Goal: Check status: Check status

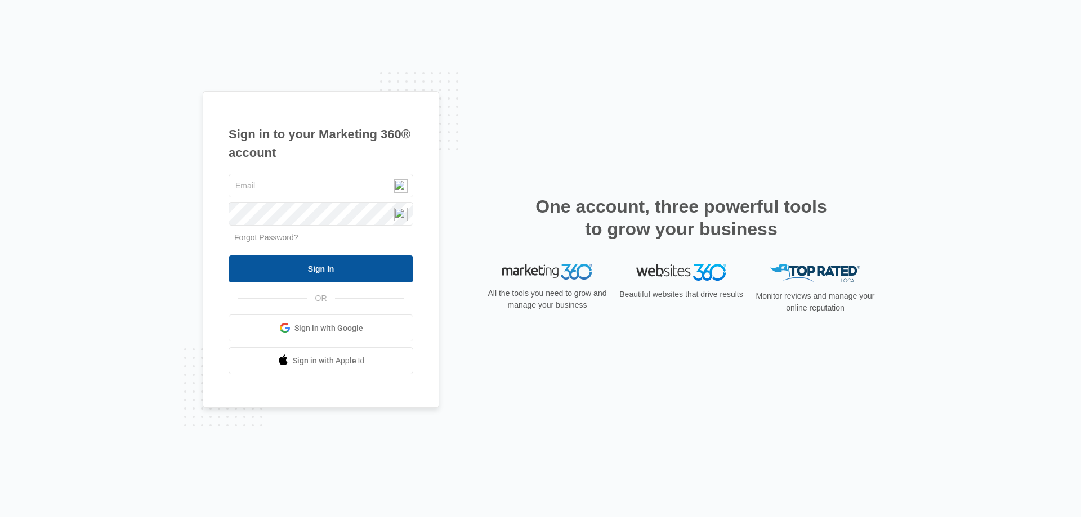
type input "[EMAIL_ADDRESS][DOMAIN_NAME]"
click at [346, 263] on input "Sign In" at bounding box center [321, 269] width 185 height 27
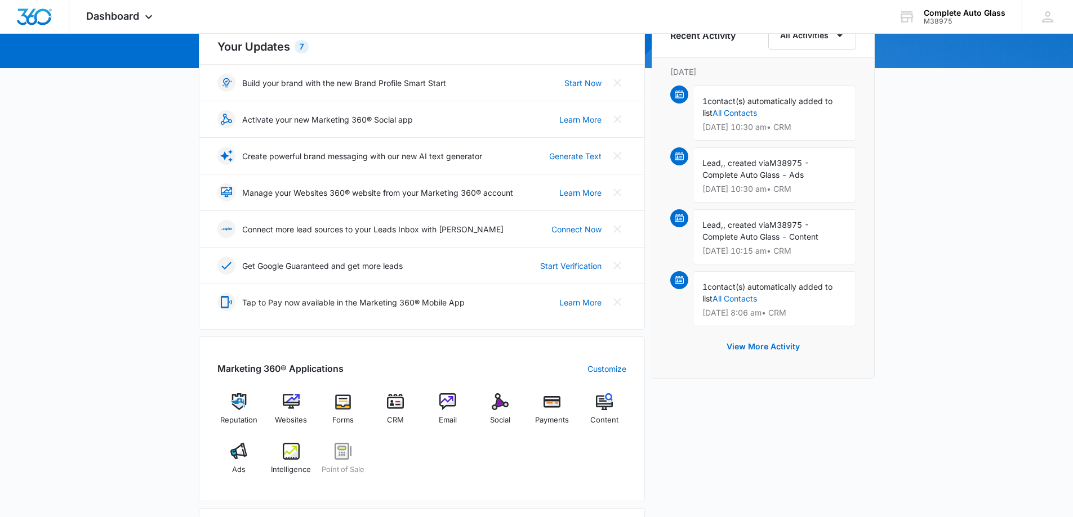
scroll to position [56, 0]
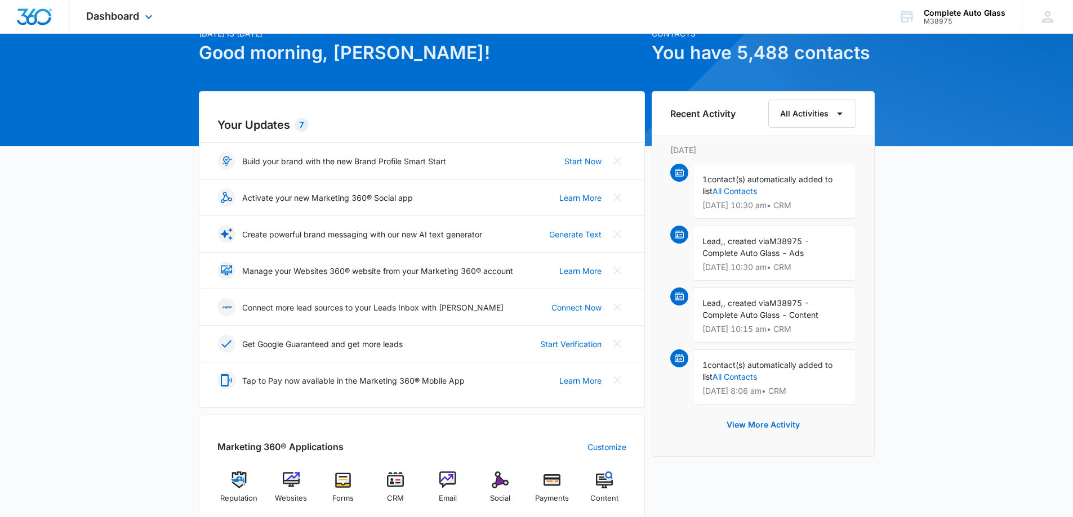
click at [122, 23] on div "Dashboard Apps Reputation Websites Forms CRM Email Social Payments POS Content …" at bounding box center [120, 16] width 103 height 33
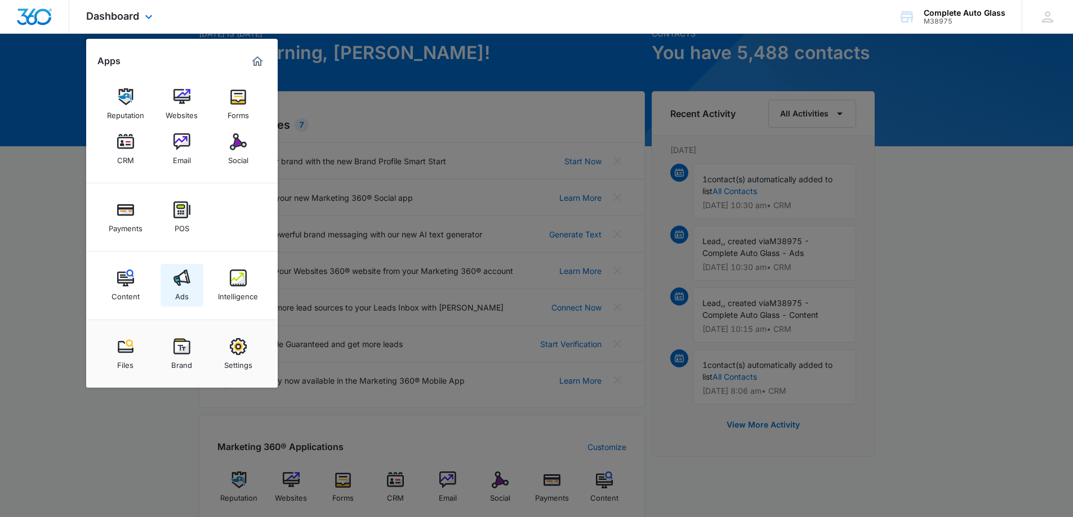
click at [179, 284] on img at bounding box center [181, 278] width 17 height 17
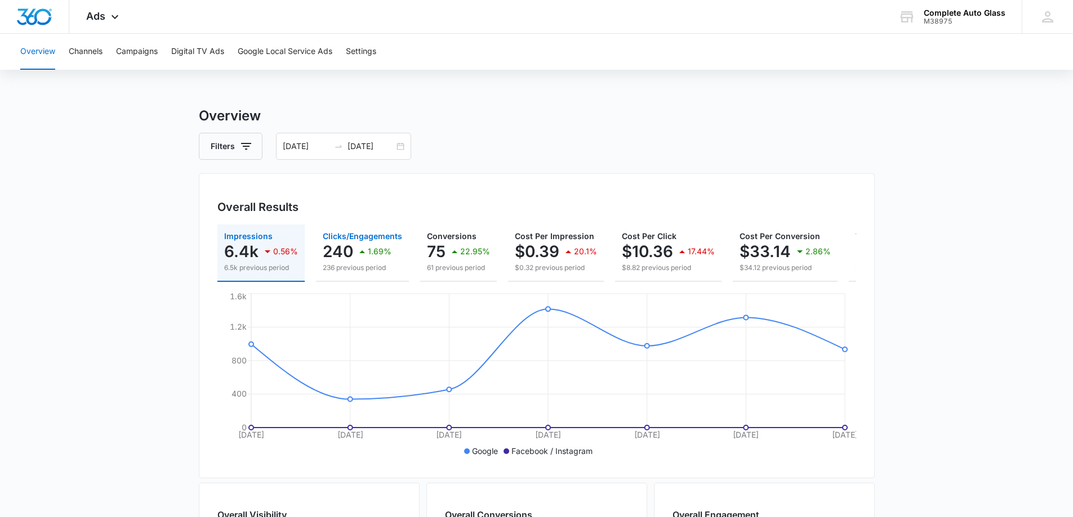
click at [345, 245] on p "240" at bounding box center [338, 252] width 30 height 18
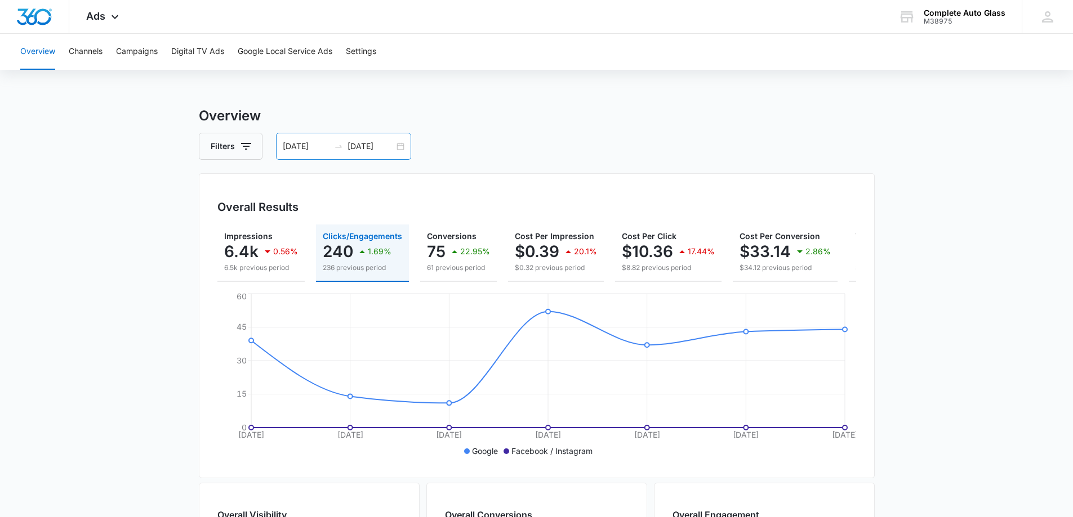
click at [349, 148] on input "[DATE]" at bounding box center [370, 146] width 47 height 12
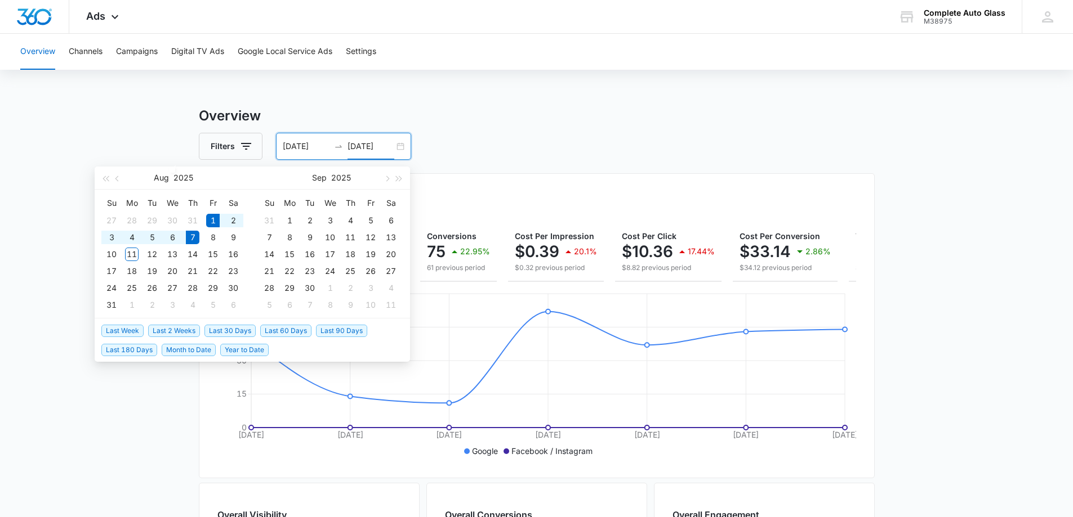
type input "[DATE]"
click at [215, 219] on div "1" at bounding box center [213, 221] width 14 height 14
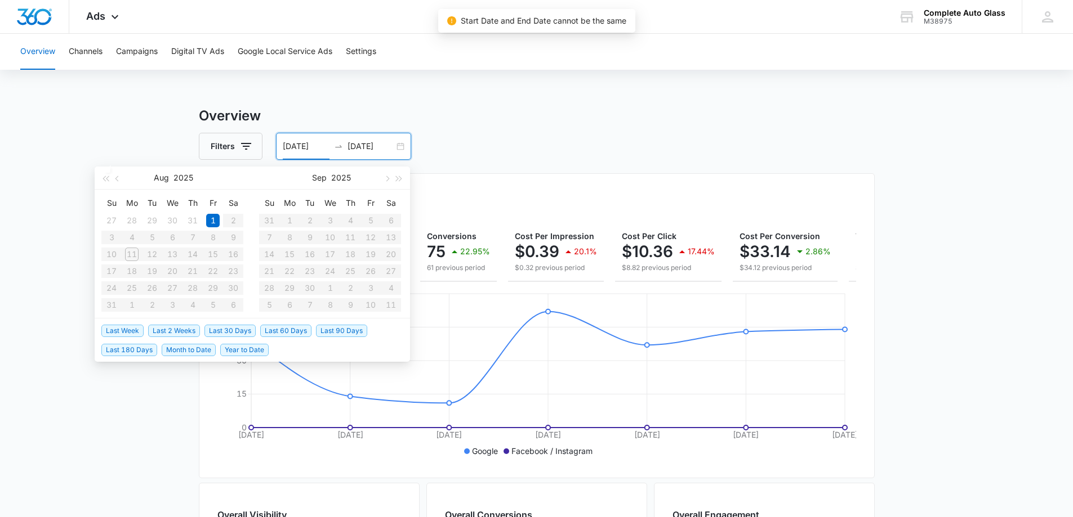
click at [132, 256] on table "Su Mo Tu We Th Fr Sa 27 28 29 30 31 1 2 3 4 5 6 7 8 9 10 11 12 13 14 15 16 17 1…" at bounding box center [172, 253] width 142 height 119
click at [126, 252] on table "Su Mo Tu We Th Fr Sa 27 28 29 30 31 1 2 3 4 5 6 7 8 9 10 11 12 13 14 15 16 17 1…" at bounding box center [172, 253] width 142 height 119
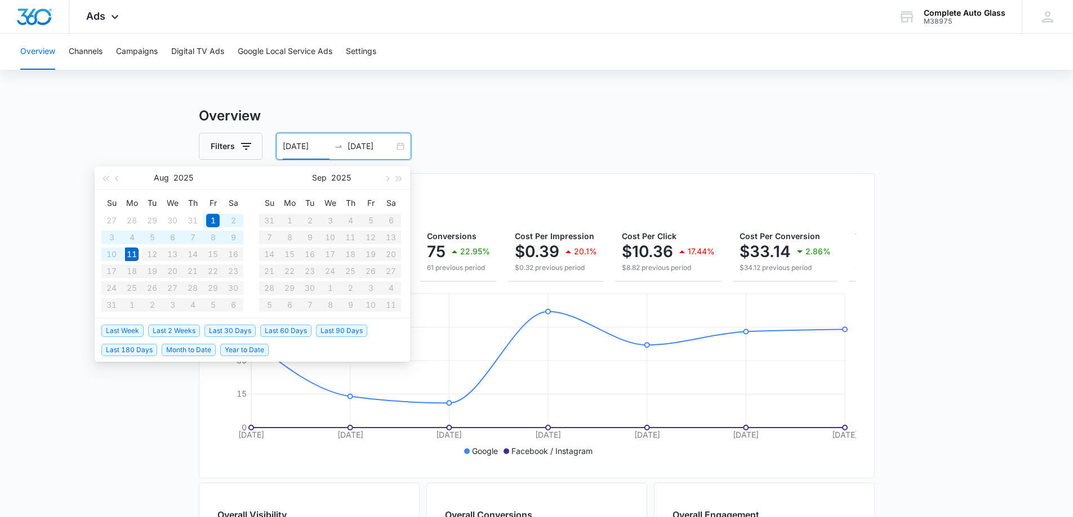
click at [279, 330] on span "Last 60 Days" at bounding box center [285, 331] width 51 height 12
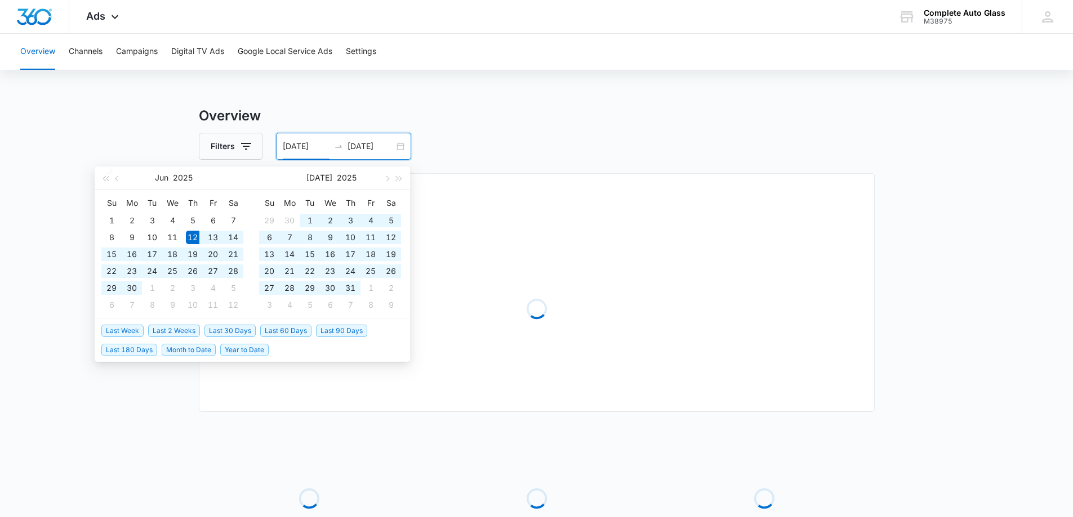
type input "[DATE]"
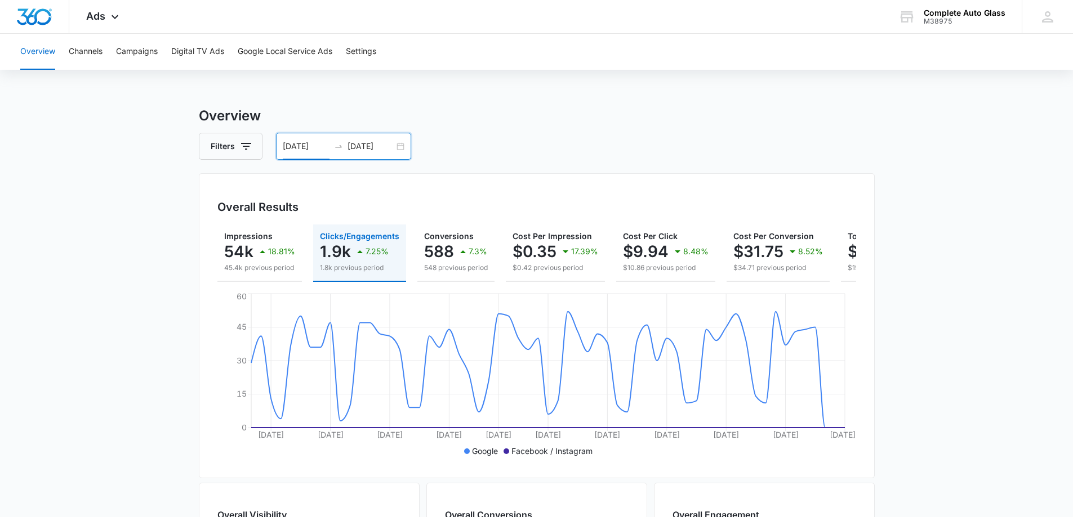
drag, startPoint x: 972, startPoint y: 197, endPoint x: 986, endPoint y: 150, distance: 48.8
click at [978, 186] on main "Overview Filters [DATE] [DATE] Overall Results Impressions 54k 18.81% 45.4k pre…" at bounding box center [536, 510] width 1073 height 809
